Goal: Task Accomplishment & Management: Manage account settings

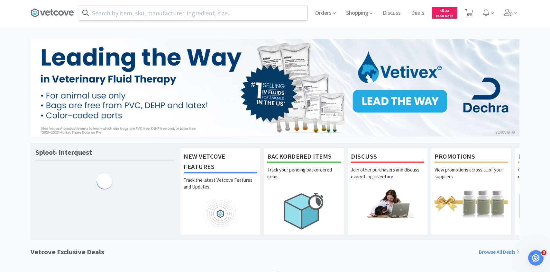
click at [161, 12] on input "text" at bounding box center [193, 12] width 228 height 15
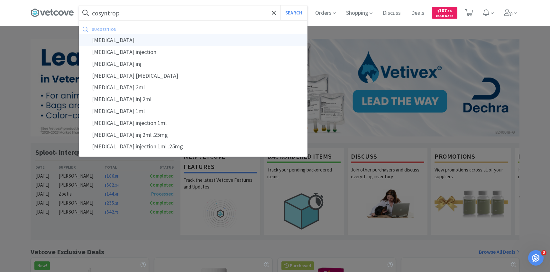
click at [150, 38] on div "[MEDICAL_DATA]" at bounding box center [193, 40] width 228 height 12
type input "[MEDICAL_DATA]"
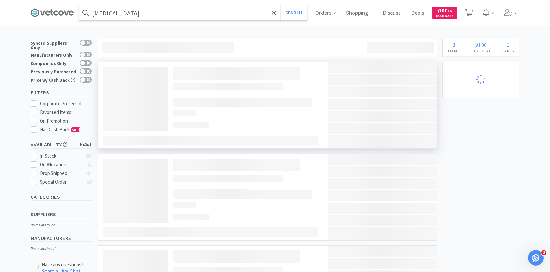
select select "1"
select select "10"
select select "5"
select select "10"
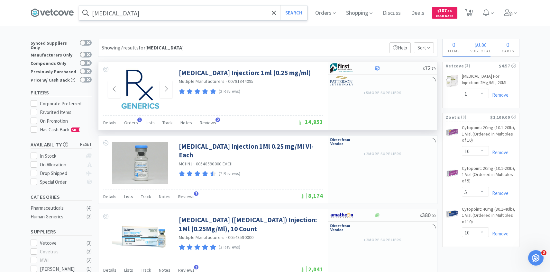
select select "4"
select select "1"
select select "2"
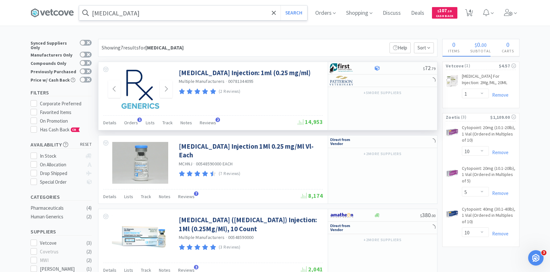
select select "5"
select select "6"
select select "5"
select select "1"
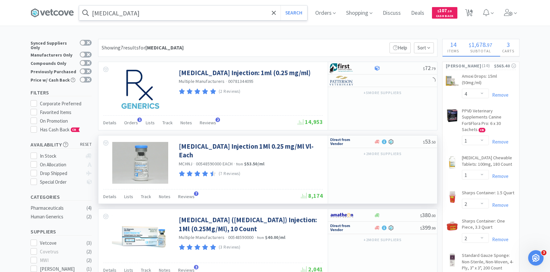
select select "1"
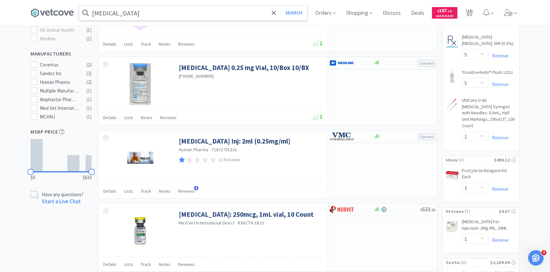
scroll to position [304, 0]
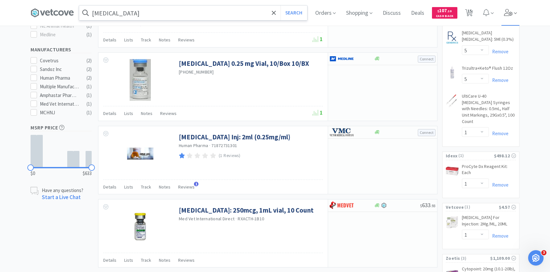
click at [518, 18] on span at bounding box center [510, 13] width 18 height 26
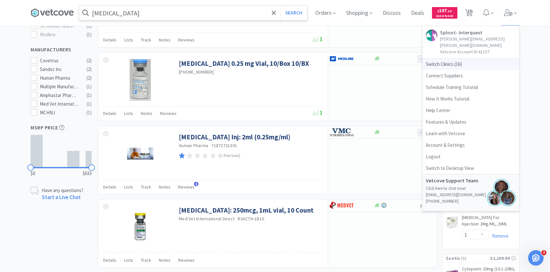
click at [474, 58] on span "Switch Clinics ( 16 )" at bounding box center [470, 64] width 96 height 12
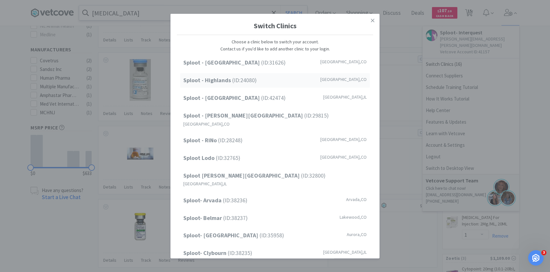
click at [258, 85] on div "Sploot - Highlands (ID: 24080 ) Denver , CO" at bounding box center [275, 80] width 190 height 14
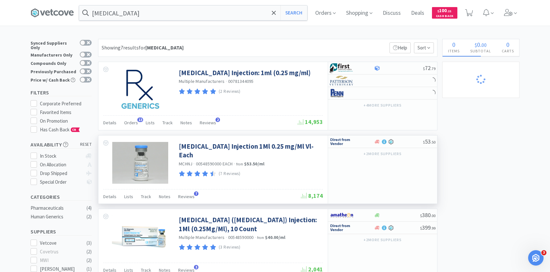
select select "5"
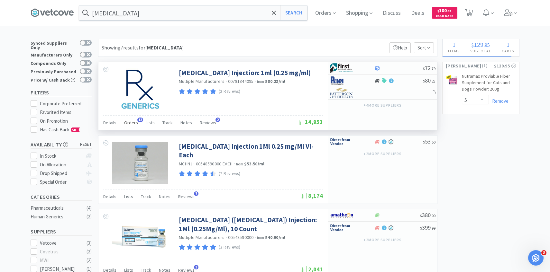
click at [135, 123] on span "Orders" at bounding box center [131, 123] width 14 height 6
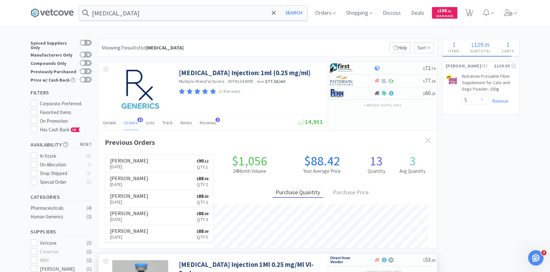
scroll to position [166, 338]
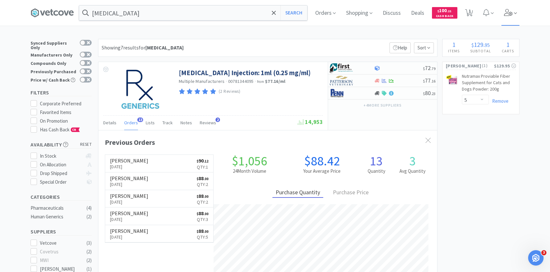
click at [509, 23] on span at bounding box center [510, 13] width 18 height 26
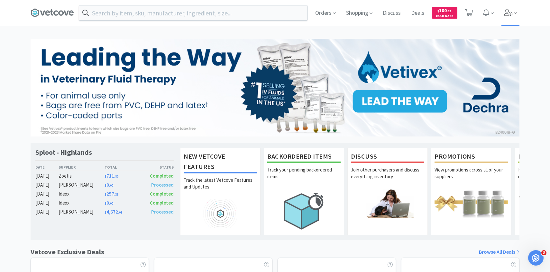
click at [508, 24] on span at bounding box center [510, 13] width 18 height 26
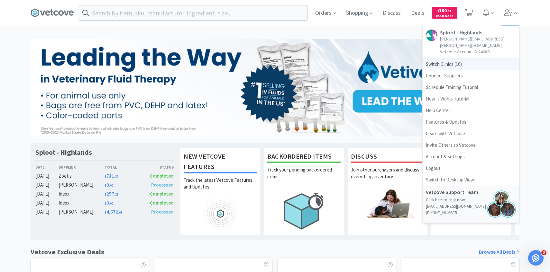
click at [478, 58] on span "Switch Clinics ( 16 )" at bounding box center [470, 64] width 96 height 12
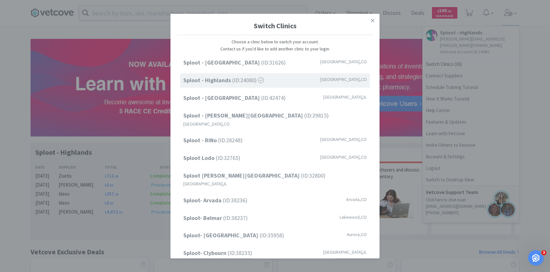
scroll to position [82, 0]
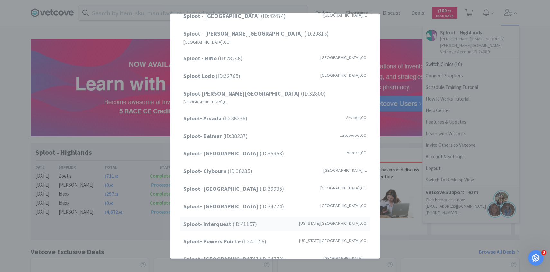
click at [243, 219] on span "Sploot- Interquest (ID: 41157 )" at bounding box center [220, 223] width 74 height 9
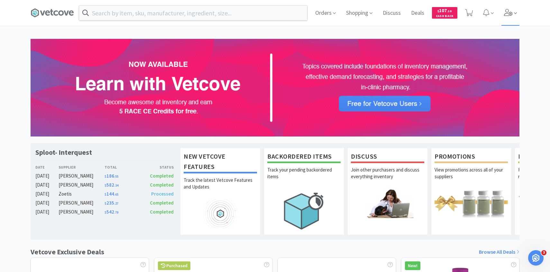
click at [502, 15] on span at bounding box center [510, 13] width 18 height 26
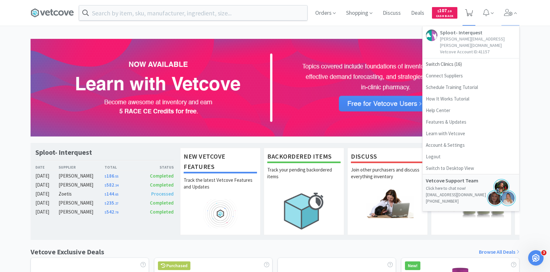
click at [470, 15] on icon at bounding box center [469, 12] width 8 height 7
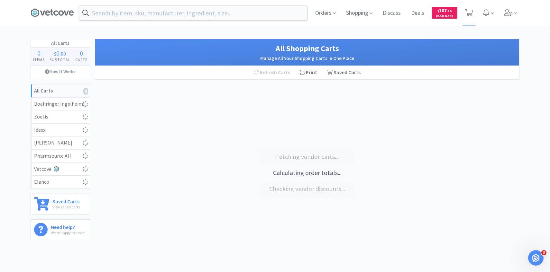
select select "10"
select select "5"
select select "10"
select select "1"
select select "4"
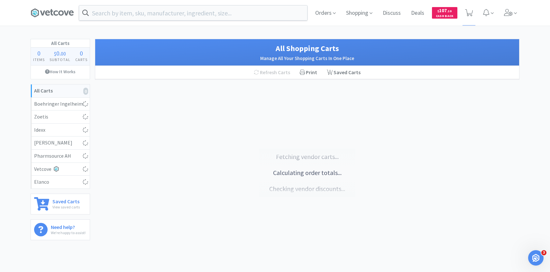
select select "1"
select select "2"
select select "5"
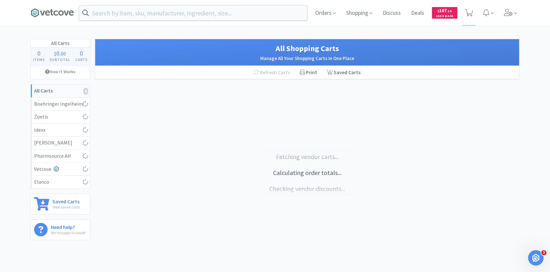
select select "6"
select select "5"
select select "1"
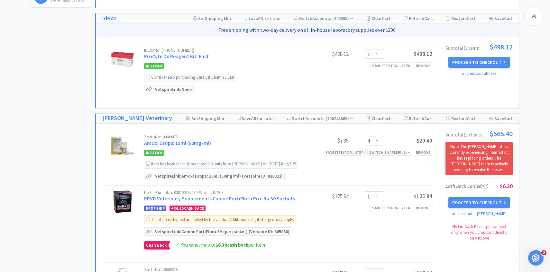
scroll to position [234, 0]
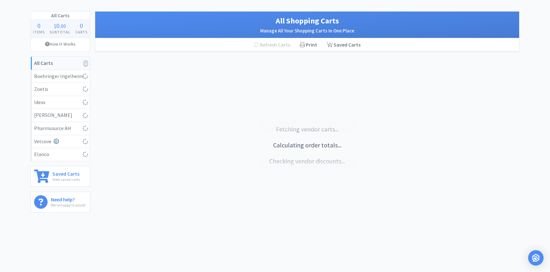
select select "10"
select select "5"
select select "10"
select select "1"
select select "4"
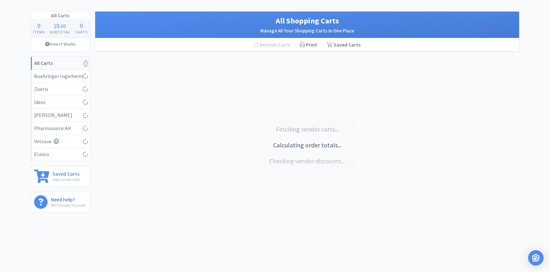
select select "1"
select select "2"
select select "5"
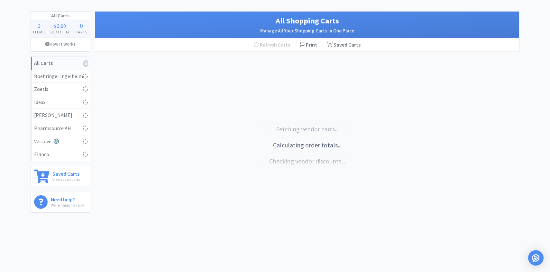
select select "6"
select select "5"
select select "1"
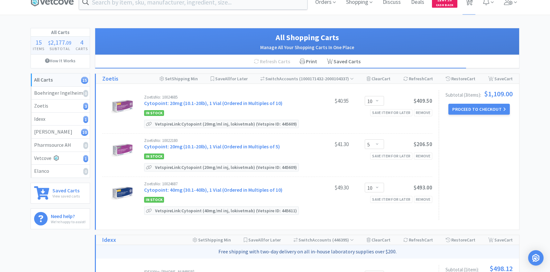
scroll to position [7, 0]
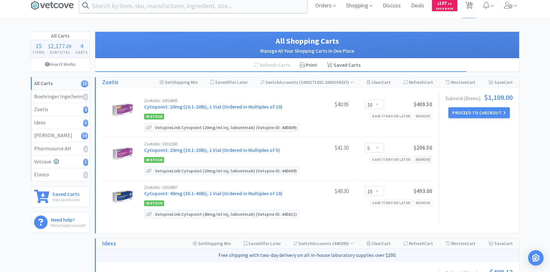
click at [422, 160] on div "Remove" at bounding box center [423, 159] width 18 height 7
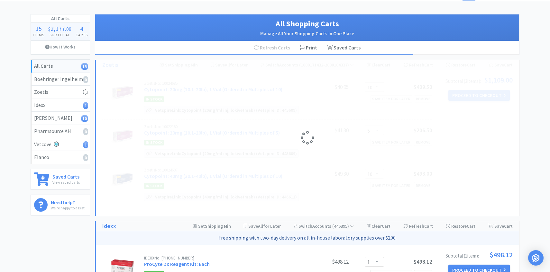
select select "10"
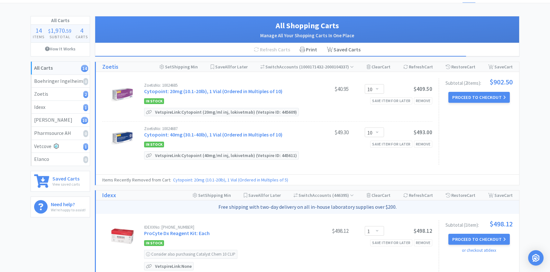
scroll to position [0, 0]
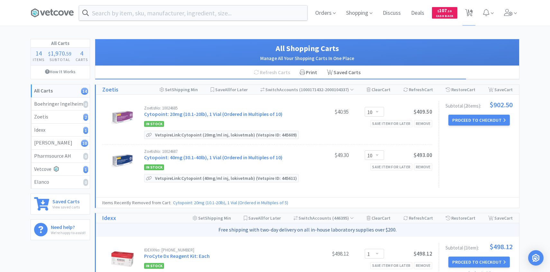
click at [342, 5] on div "Orders Shopping Discuss Discuss Deals Deals $ 107 . 10 Cash Back 14 14" at bounding box center [414, 13] width 209 height 26
click at [327, 10] on span "Orders" at bounding box center [325, 13] width 26 height 26
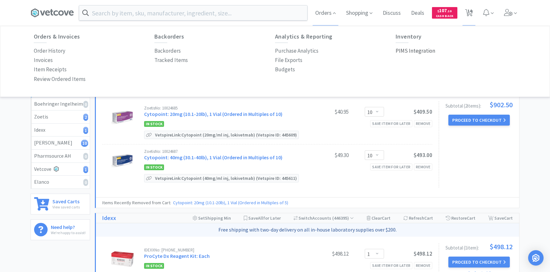
click at [420, 51] on p "PIMS Integration" at bounding box center [415, 51] width 40 height 9
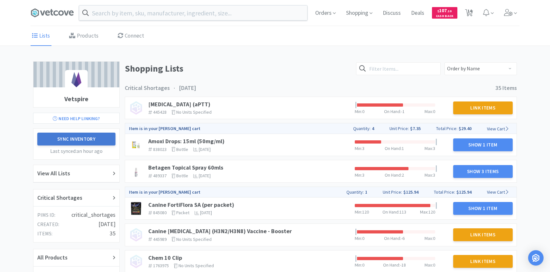
click at [99, 138] on button "Sync Inventory" at bounding box center [76, 139] width 78 height 13
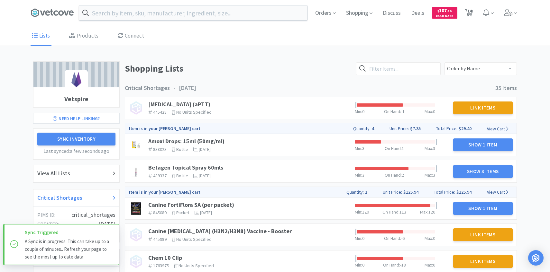
click at [93, 201] on div "Critical Shortages" at bounding box center [76, 197] width 78 height 9
click at [208, 163] on div "Betagen Topical Spray 60mls 489337 The identifier of the item in your PIMS bott…" at bounding box center [249, 171] width 206 height 19
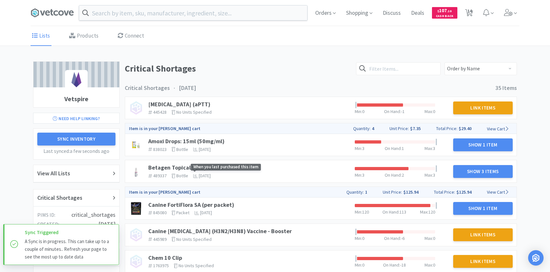
click at [198, 165] on span "When you last purchased this item" at bounding box center [226, 167] width 70 height 7
click at [182, 166] on link "Betagen Topical Spray 60mls" at bounding box center [185, 167] width 75 height 7
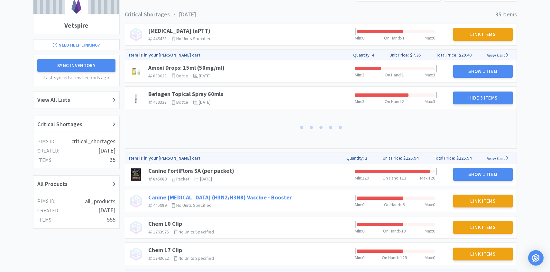
scroll to position [93, 0]
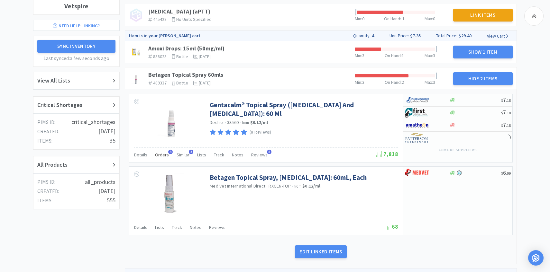
click at [165, 155] on span "Orders" at bounding box center [162, 155] width 14 height 6
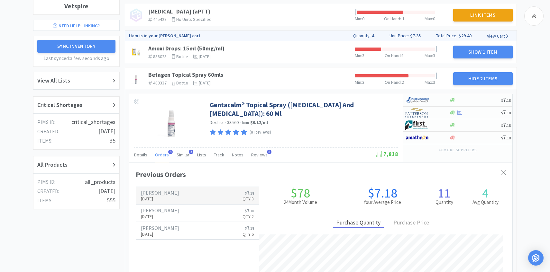
scroll to position [176, 383]
click at [167, 202] on p "[DATE]" at bounding box center [160, 198] width 38 height 7
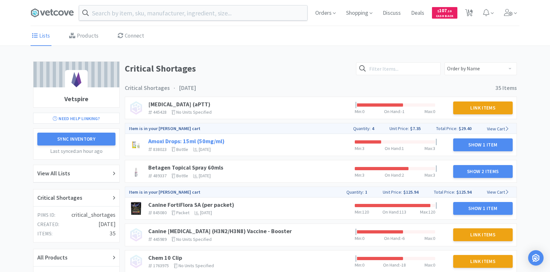
click at [199, 140] on link "Amoxi Drops: 15ml (50mg/ml)" at bounding box center [186, 141] width 76 height 7
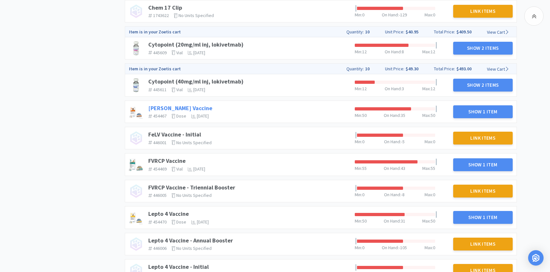
scroll to position [384, 0]
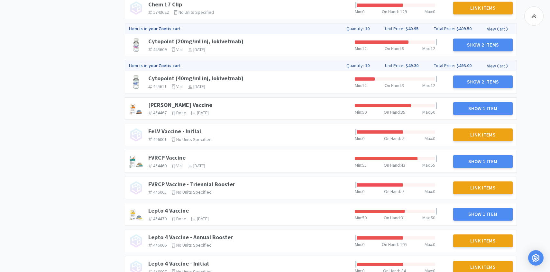
click at [166, 100] on div "[PERSON_NAME] Vaccine 454467 The identifier of the item in your PIMS dose The u…" at bounding box center [249, 108] width 206 height 19
click at [166, 103] on link "[PERSON_NAME] Vaccine" at bounding box center [180, 104] width 64 height 7
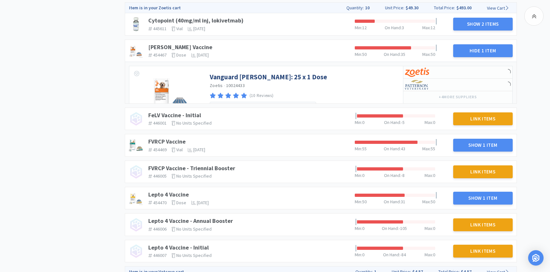
scroll to position [461, 0]
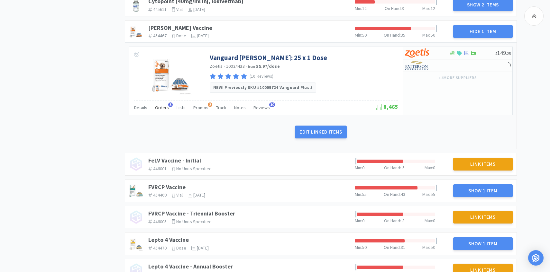
click at [160, 113] on div "Orders 3" at bounding box center [162, 109] width 14 height 12
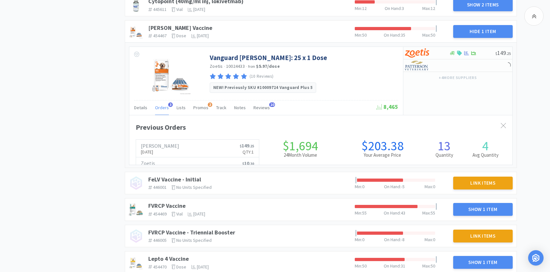
scroll to position [176, 383]
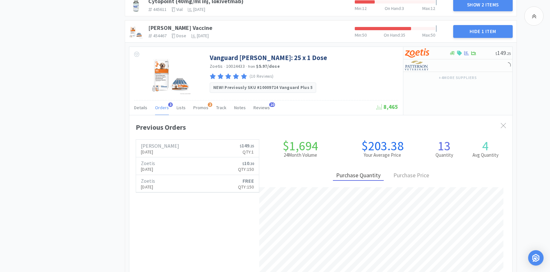
click at [160, 113] on div "Orders 3" at bounding box center [162, 109] width 14 height 12
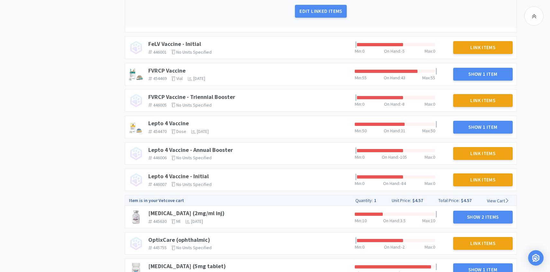
scroll to position [585, 0]
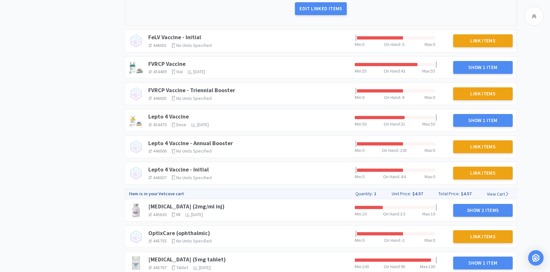
click at [183, 112] on div "Lepto 4 Vaccine 454470 The identifier of the item in your PIMS dose The units t…" at bounding box center [249, 120] width 206 height 19
click at [177, 116] on link "Lepto 4 Vaccine" at bounding box center [168, 116] width 40 height 7
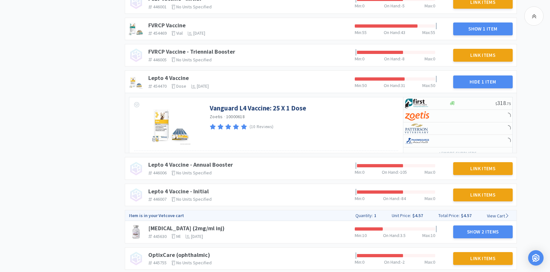
scroll to position [632, 0]
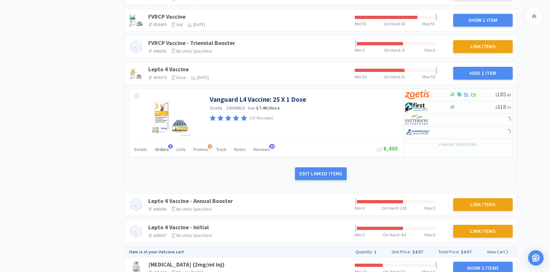
click at [162, 150] on span "Orders" at bounding box center [162, 150] width 14 height 6
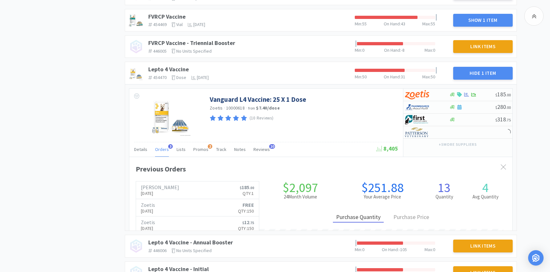
scroll to position [176, 383]
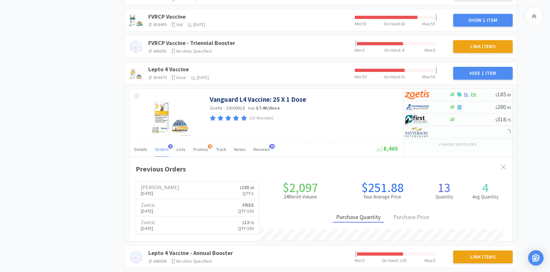
click at [162, 150] on span "Orders" at bounding box center [162, 150] width 14 height 6
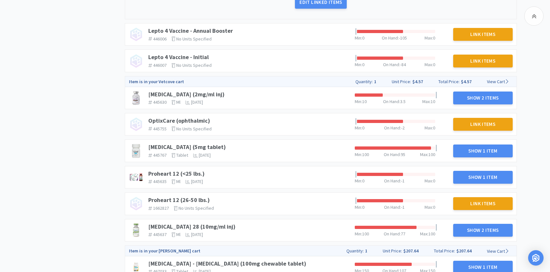
scroll to position [817, 0]
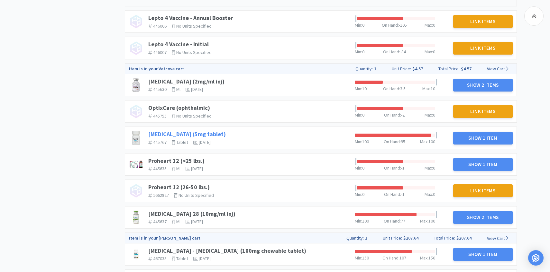
click at [203, 131] on link "[MEDICAL_DATA] (5mg tablet)" at bounding box center [186, 133] width 77 height 7
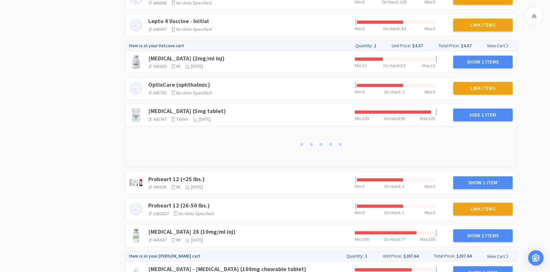
scroll to position [846, 0]
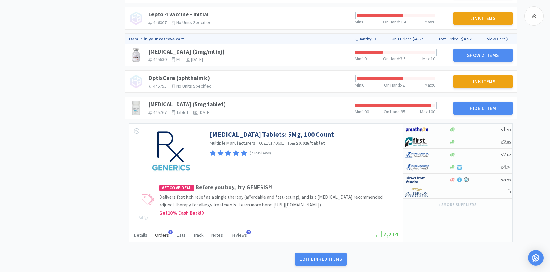
click at [164, 238] on span "Orders" at bounding box center [162, 235] width 14 height 6
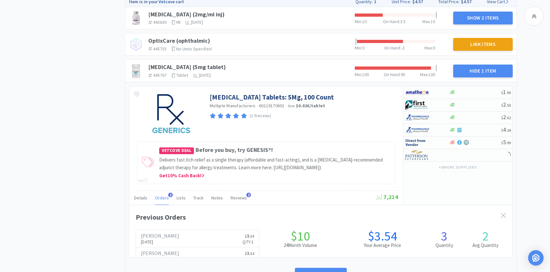
scroll to position [176, 383]
click at [162, 205] on div "Orders 2" at bounding box center [162, 199] width 14 height 12
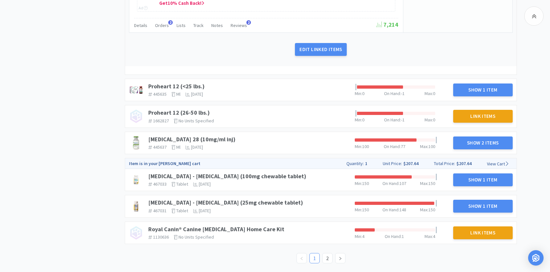
scroll to position [1056, 0]
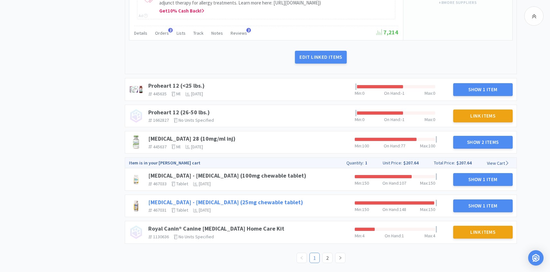
click at [258, 203] on link "[MEDICAL_DATA] - [MEDICAL_DATA] (25mg chewable tablet)" at bounding box center [225, 202] width 155 height 7
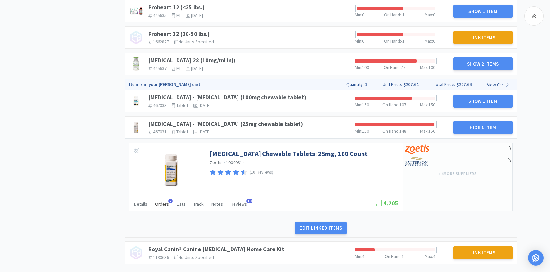
scroll to position [1129, 0]
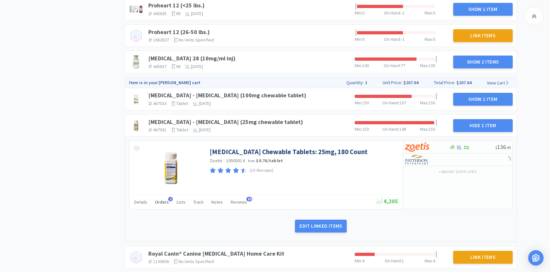
click at [162, 209] on div "Orders 2" at bounding box center [162, 203] width 14 height 12
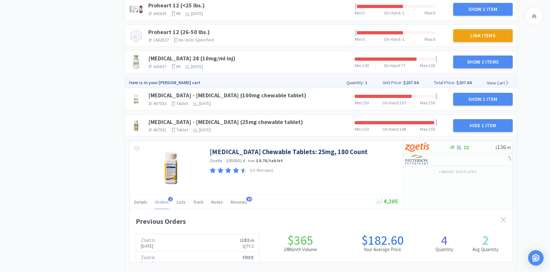
scroll to position [0, 0]
click at [162, 209] on div "Orders 2" at bounding box center [162, 203] width 14 height 12
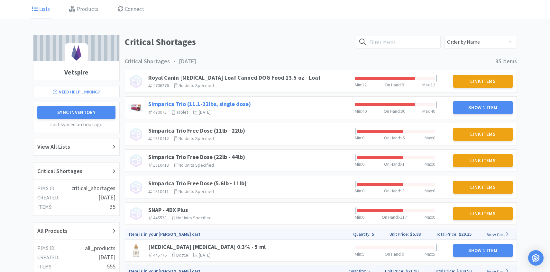
click at [236, 103] on link "Simparica Trio (11.1-22lbs, single dose)" at bounding box center [199, 103] width 103 height 7
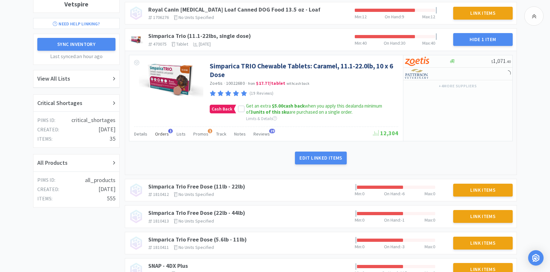
click at [162, 134] on span "Orders" at bounding box center [162, 134] width 14 height 6
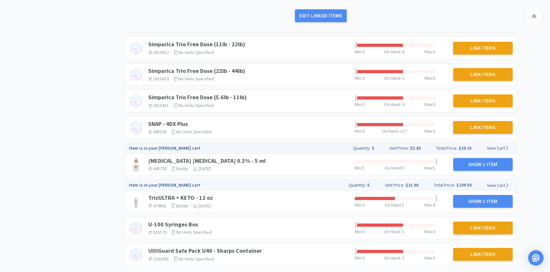
scroll to position [435, 0]
